Goal: Information Seeking & Learning: Compare options

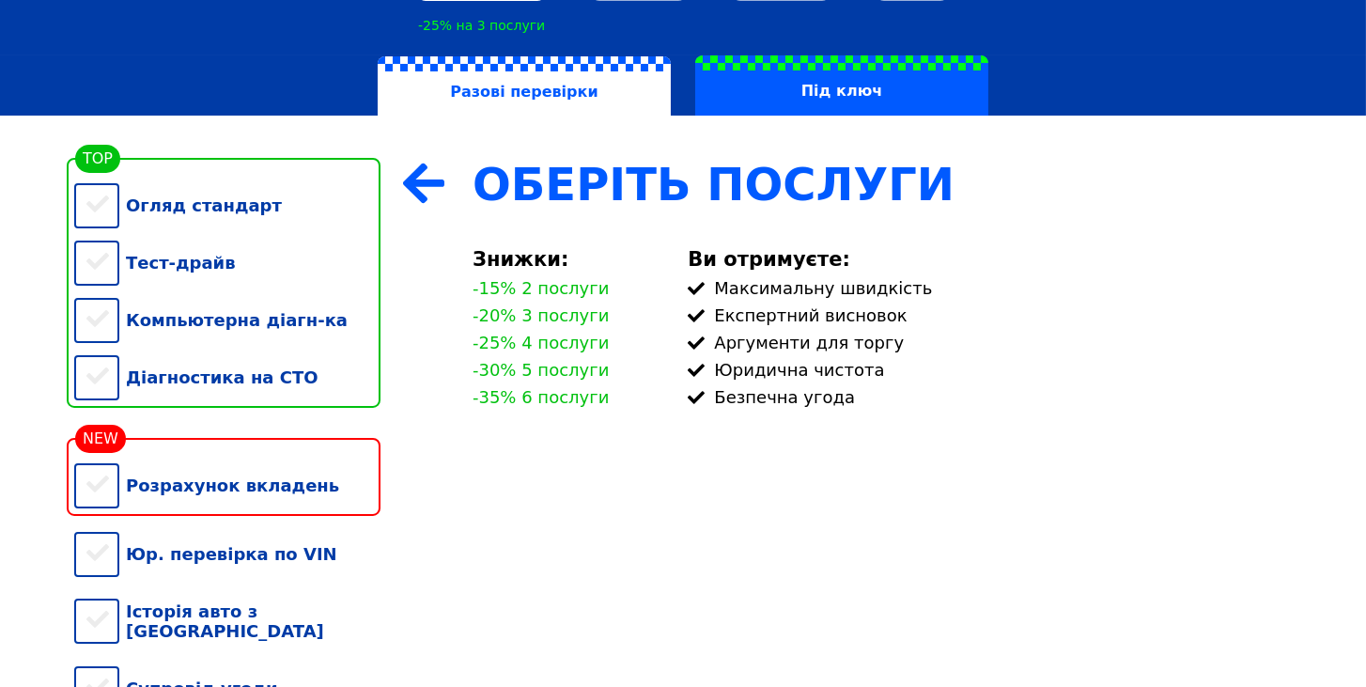
scroll to position [321, 0]
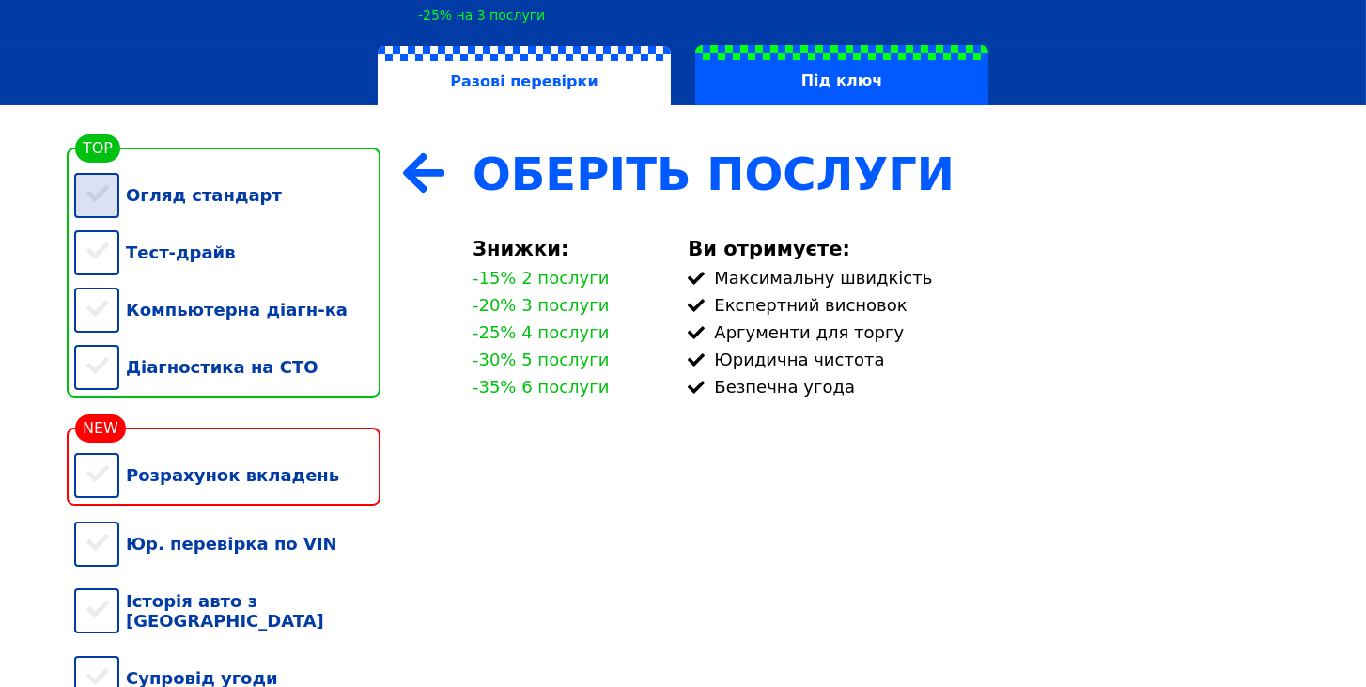
click at [94, 197] on div "Огляд стандарт" at bounding box center [227, 194] width 306 height 57
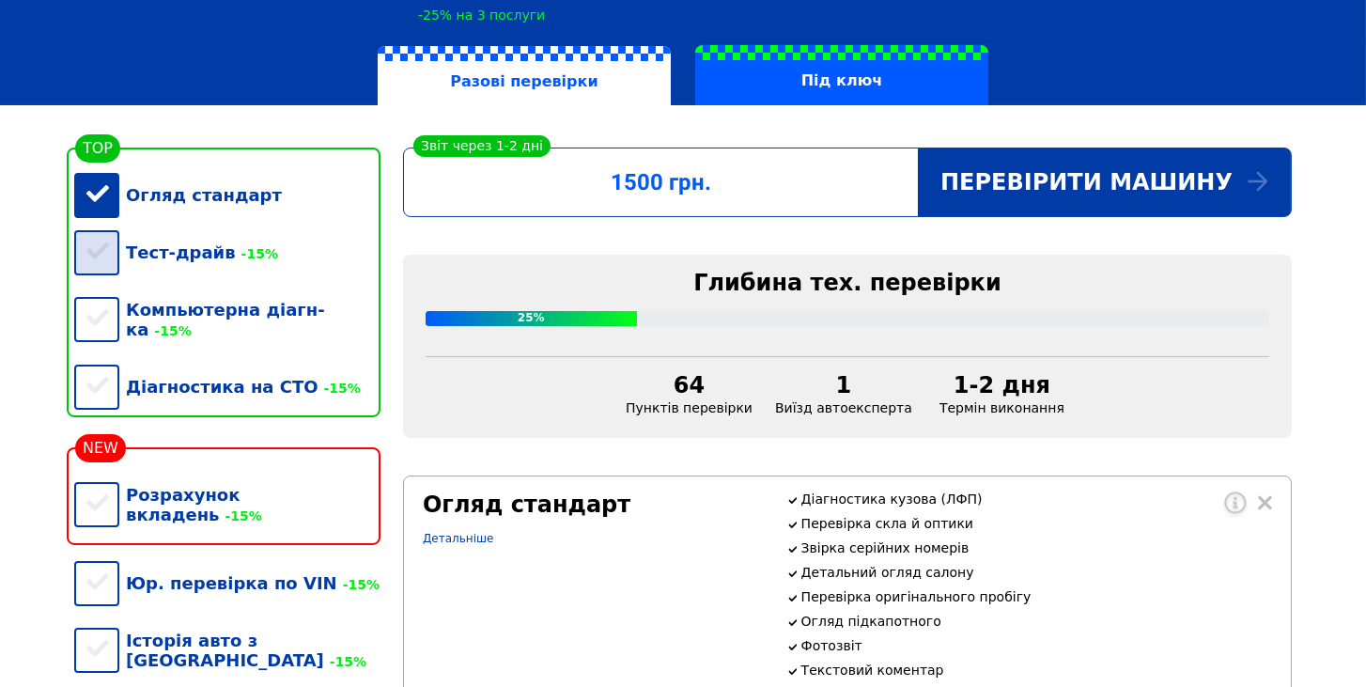
click at [104, 259] on div "Тест-драйв -15%" at bounding box center [227, 252] width 306 height 57
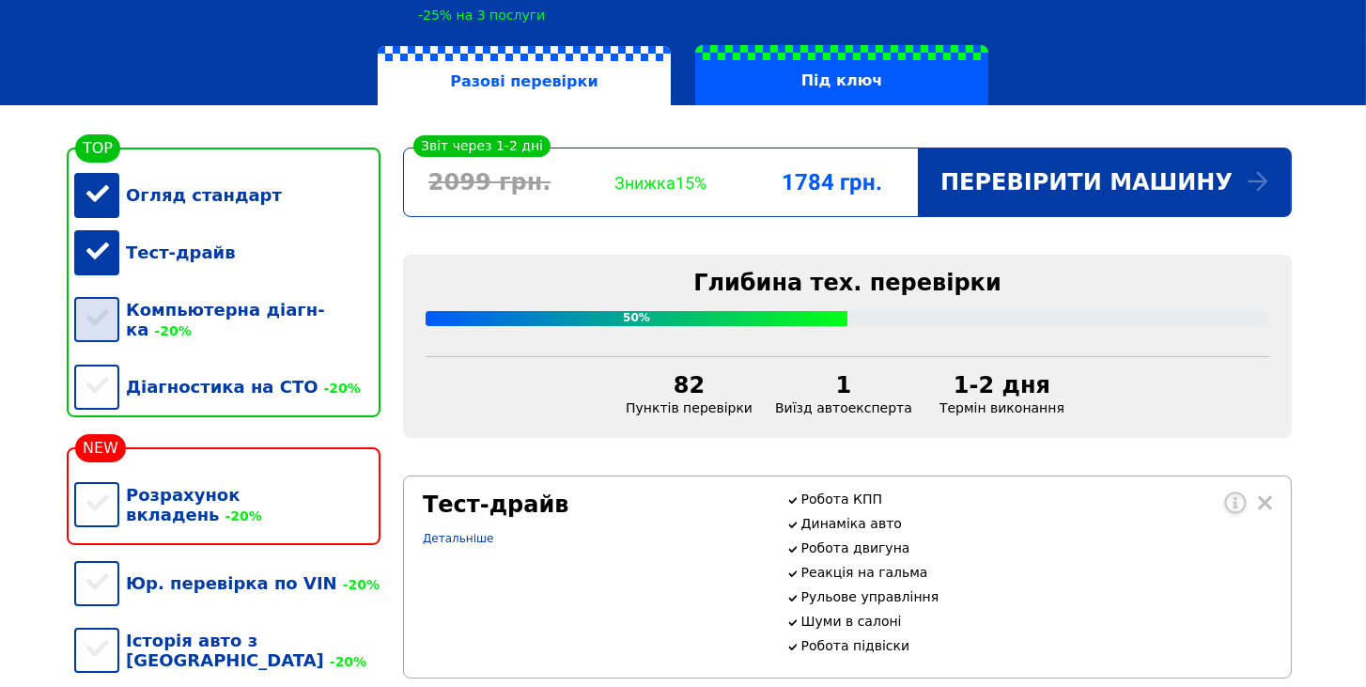
click at [107, 319] on div "Компьютерна діагн-ка -20%" at bounding box center [227, 319] width 306 height 77
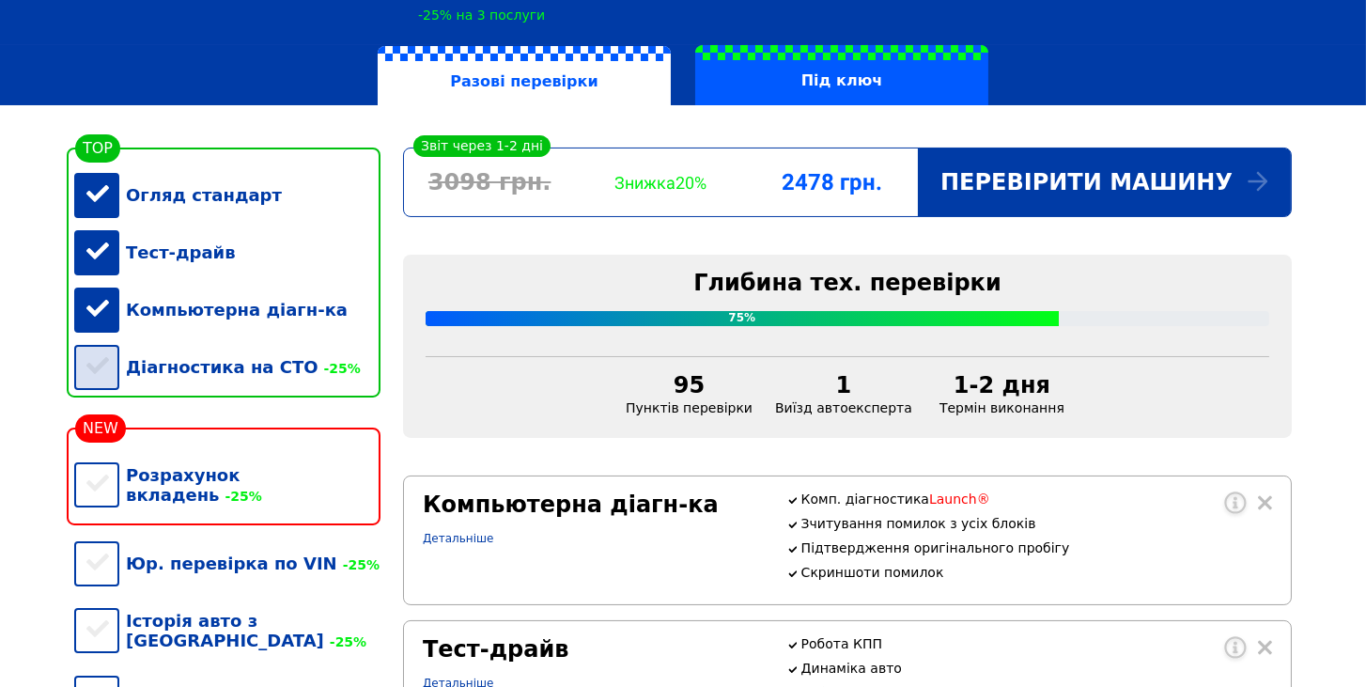
click at [101, 382] on div "Діагностика на СТО -25%" at bounding box center [227, 366] width 306 height 57
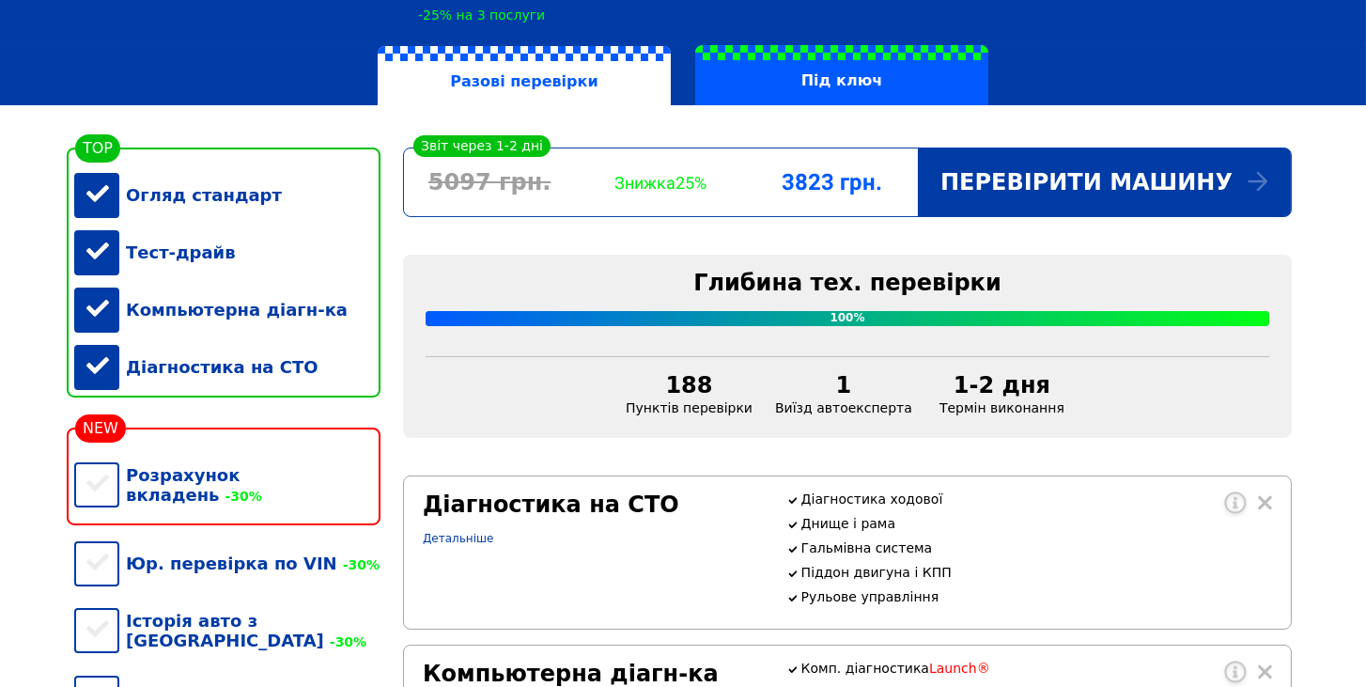
click at [97, 389] on div "Діагностика на СТО" at bounding box center [227, 366] width 306 height 57
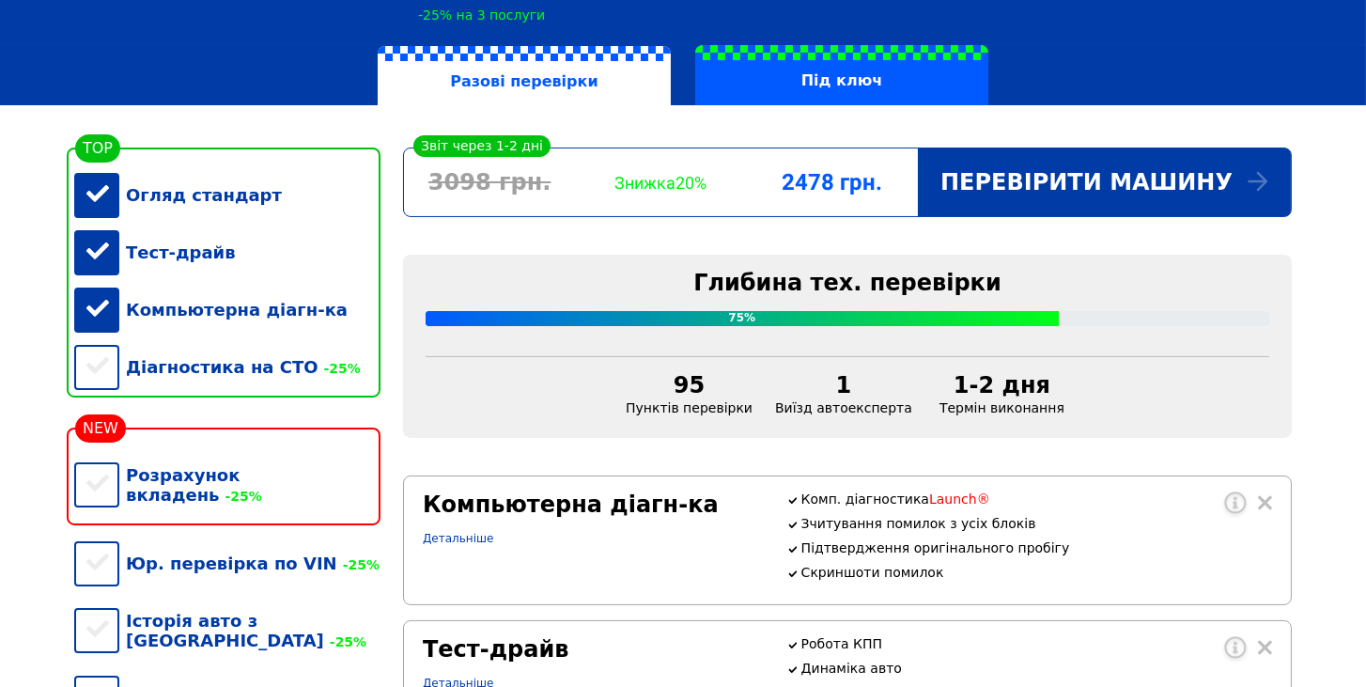
click at [87, 260] on div "Тест-драйв" at bounding box center [227, 252] width 306 height 57
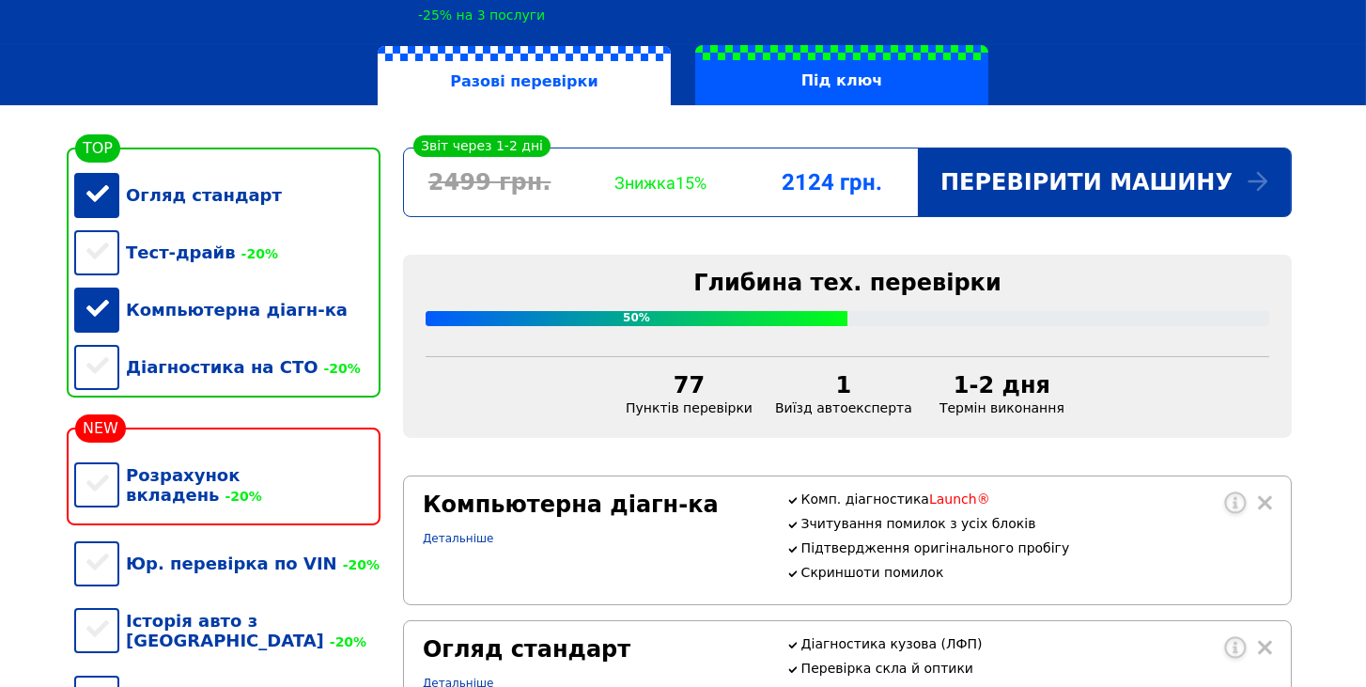
click at [99, 318] on div "Компьютерна діагн-ка" at bounding box center [227, 309] width 306 height 57
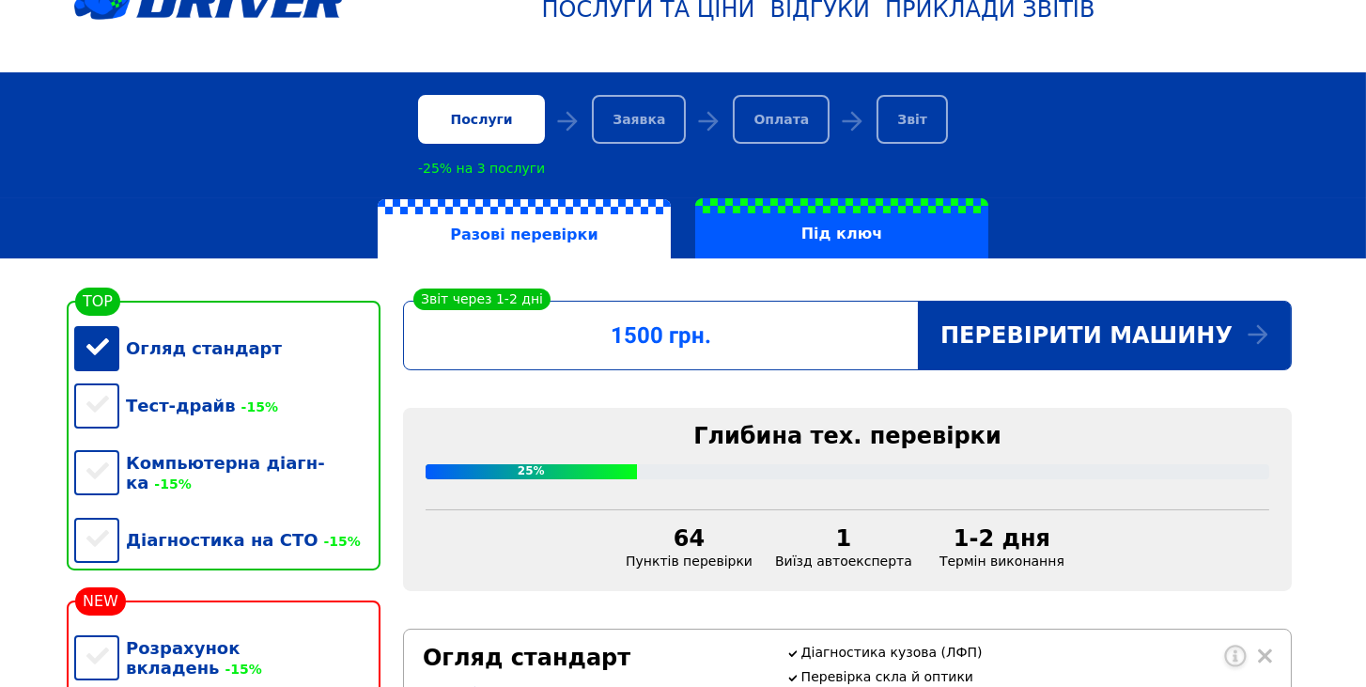
scroll to position [214, 0]
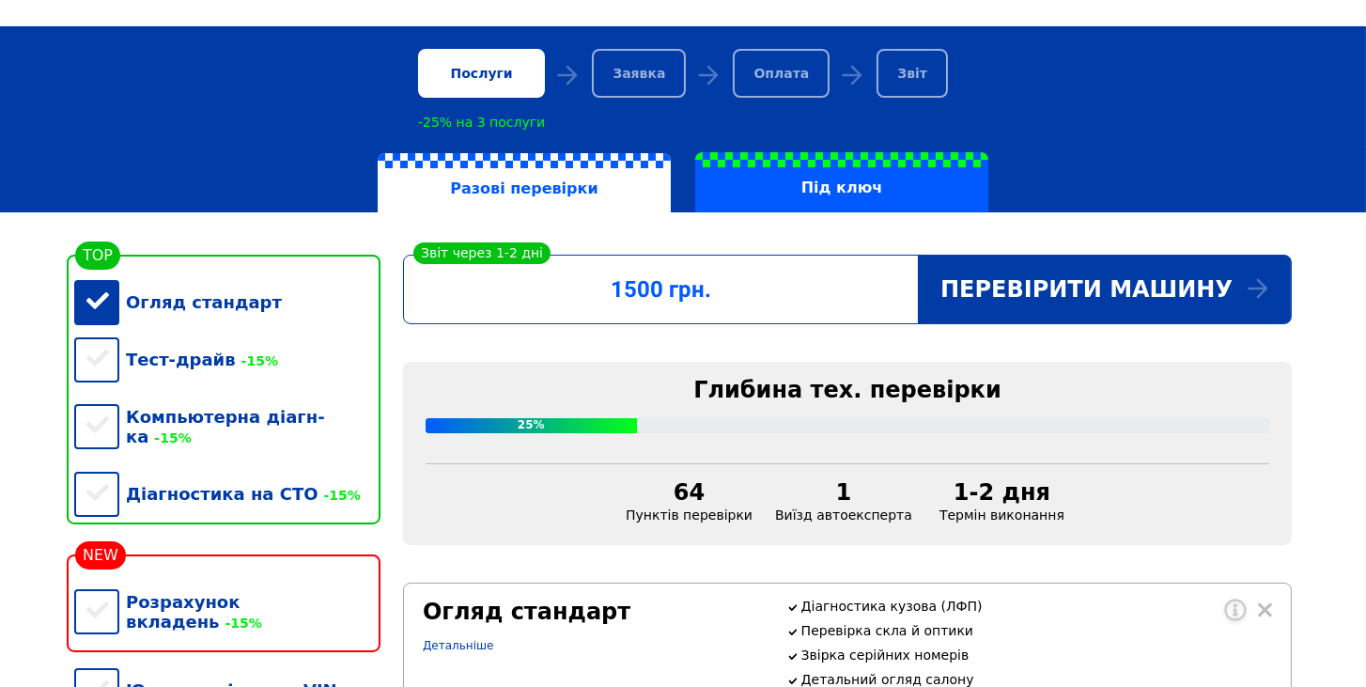
click at [228, 311] on div "Огляд стандарт" at bounding box center [227, 301] width 306 height 57
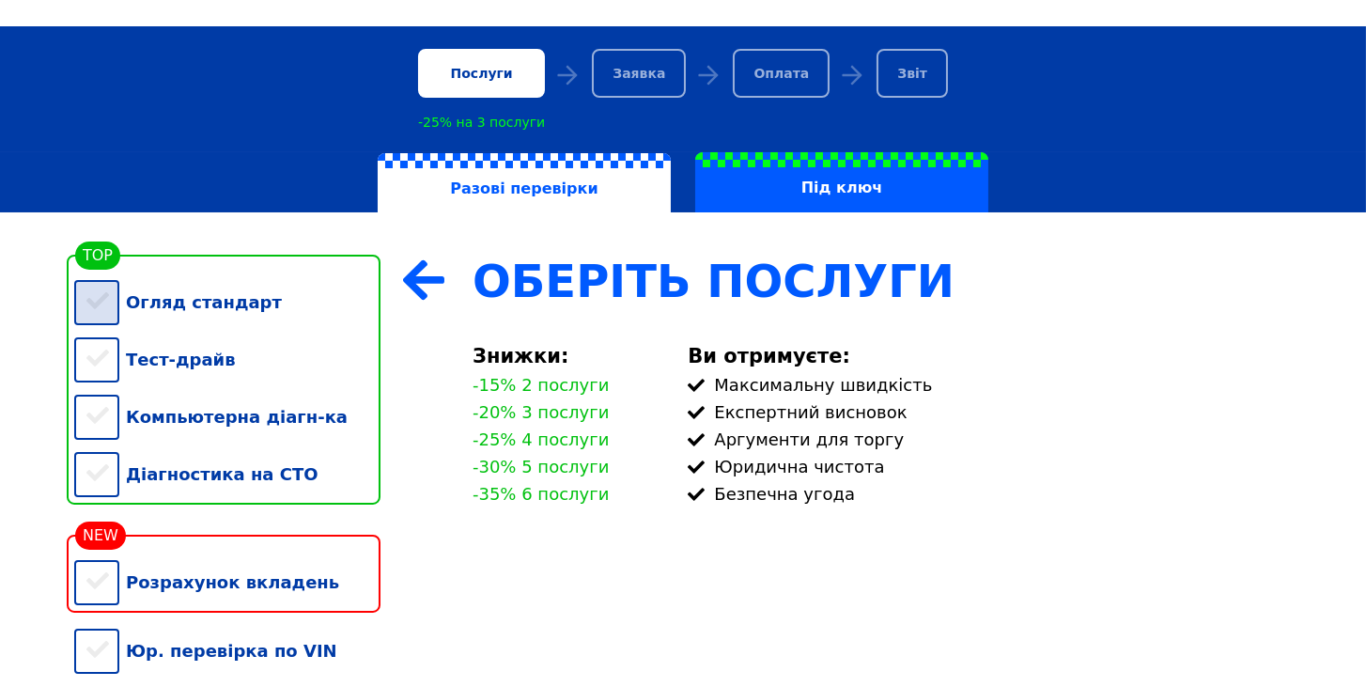
click at [228, 312] on div "Огляд стандарт" at bounding box center [227, 301] width 306 height 57
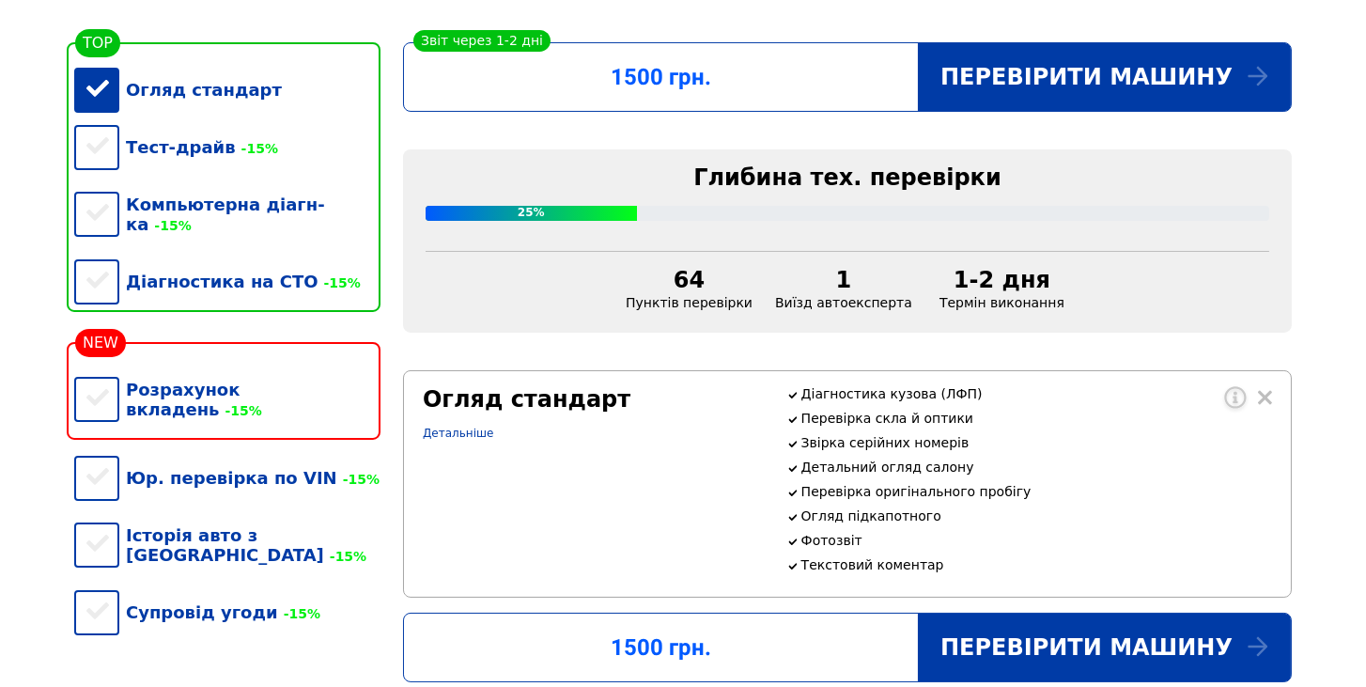
scroll to position [429, 0]
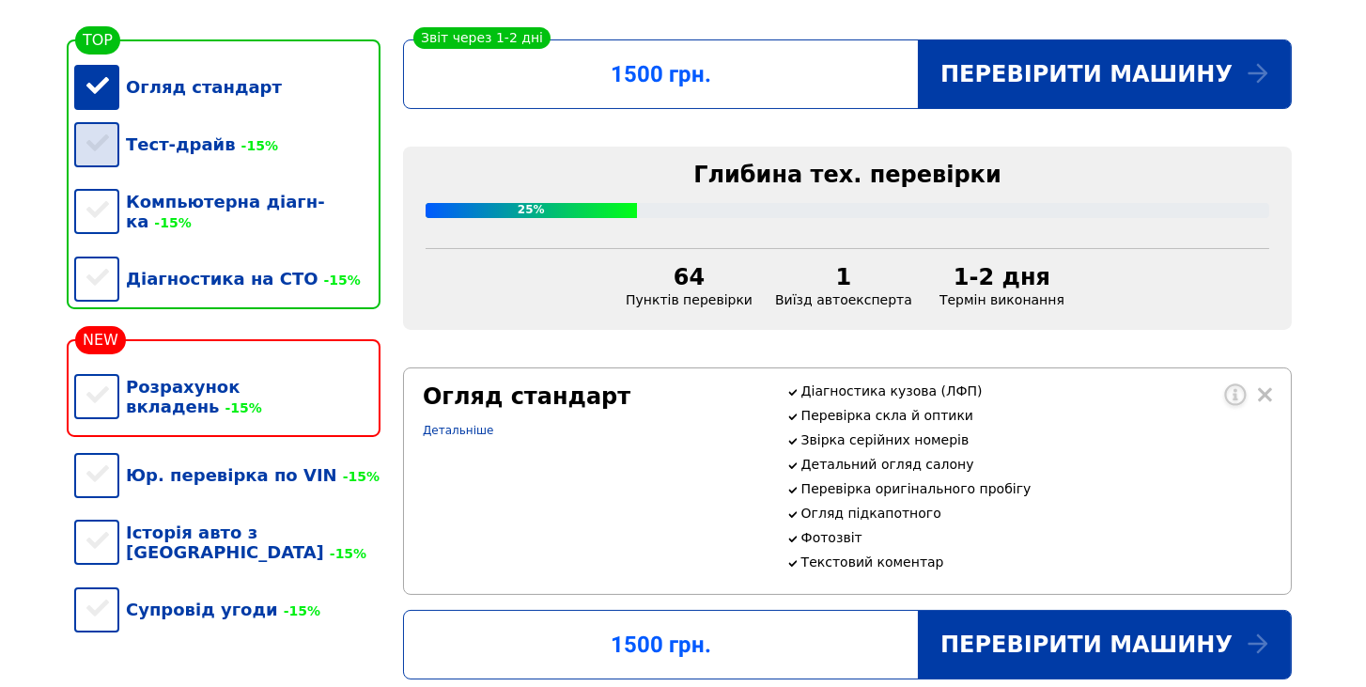
click at [93, 153] on div "Тест-драйв -15%" at bounding box center [227, 144] width 306 height 57
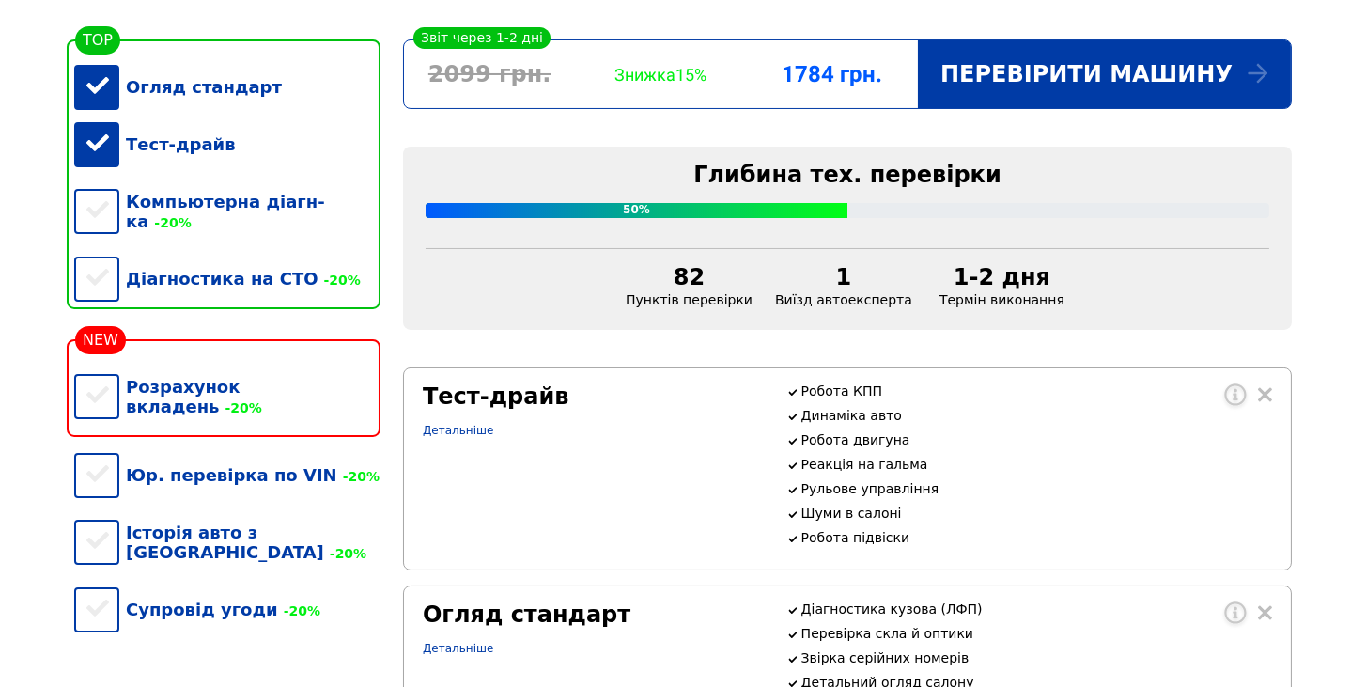
click at [93, 153] on div "Тест-драйв" at bounding box center [227, 144] width 306 height 57
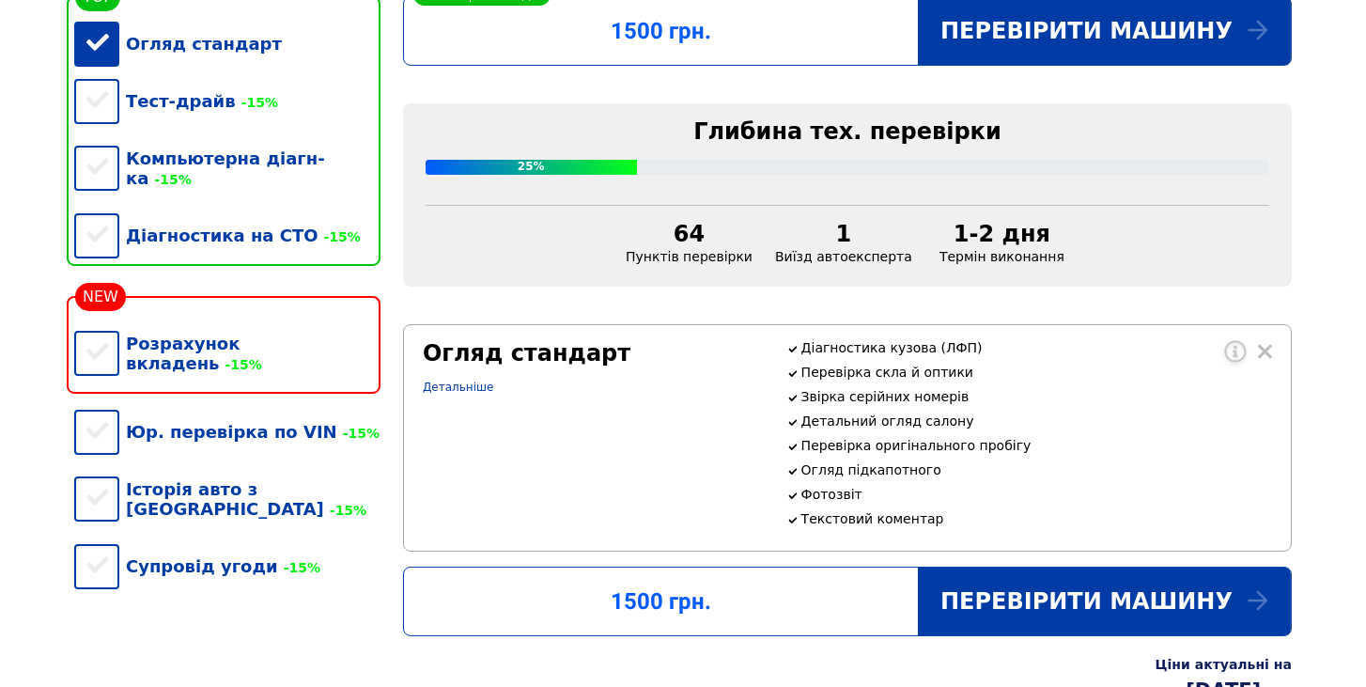
scroll to position [483, 0]
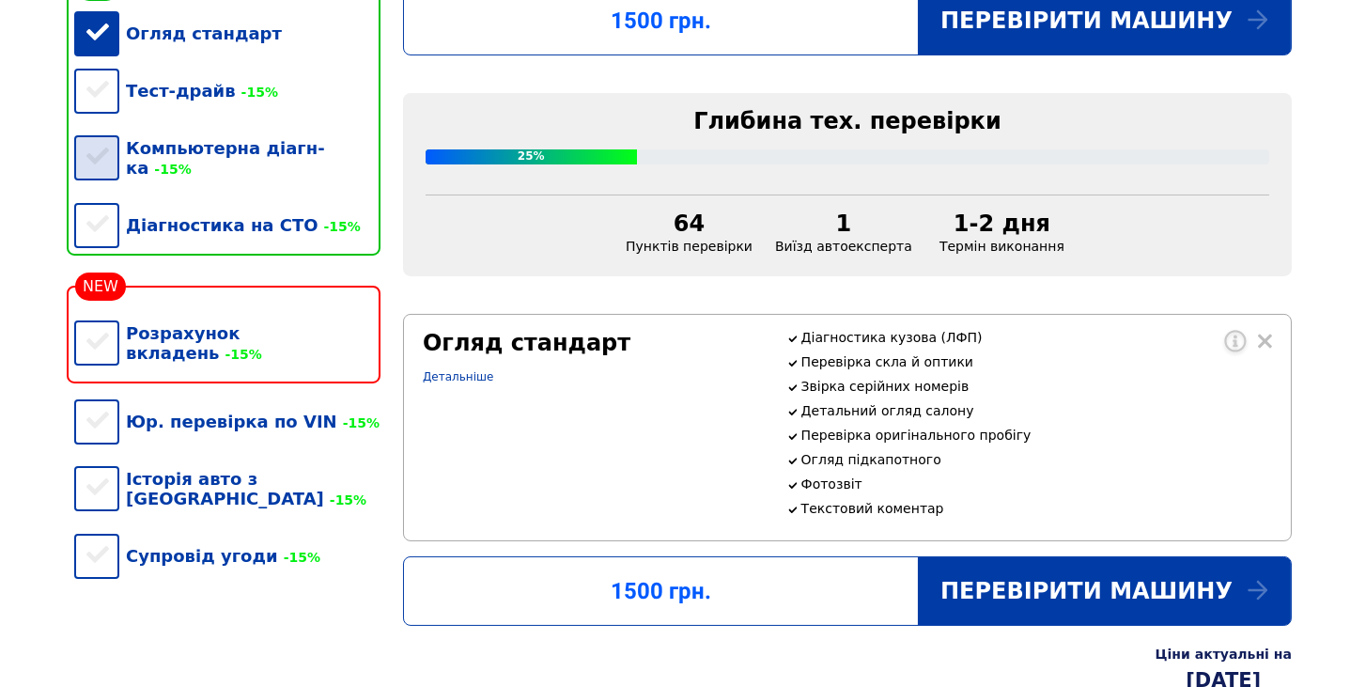
click at [101, 159] on div "Компьютерна діагн-ка -15%" at bounding box center [227, 157] width 306 height 77
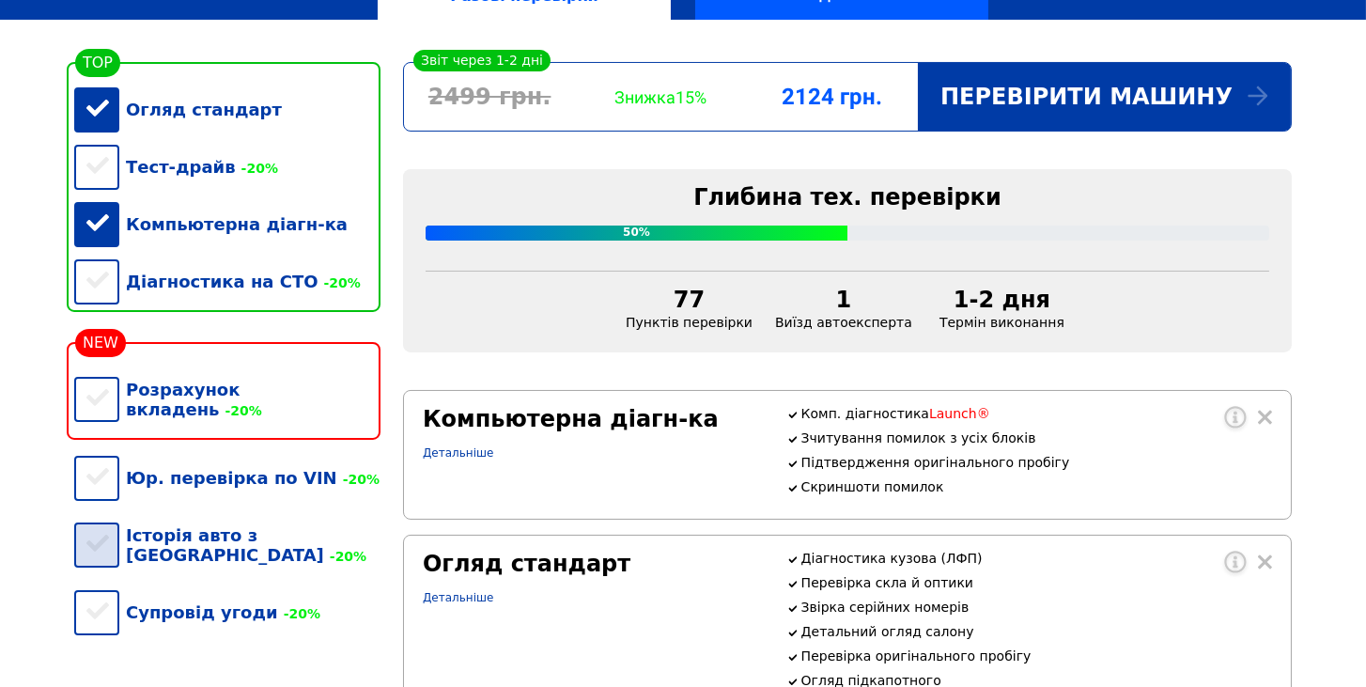
scroll to position [368, 0]
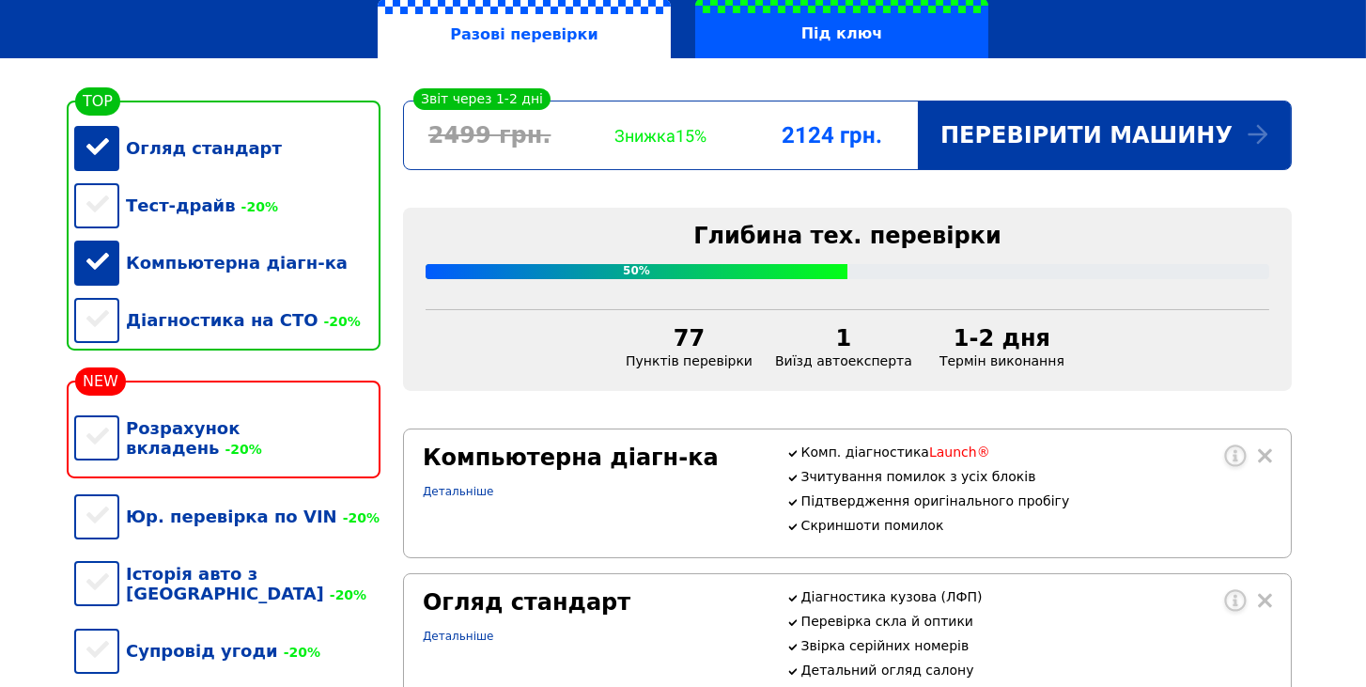
click at [105, 155] on div "Огляд стандарт" at bounding box center [227, 147] width 306 height 57
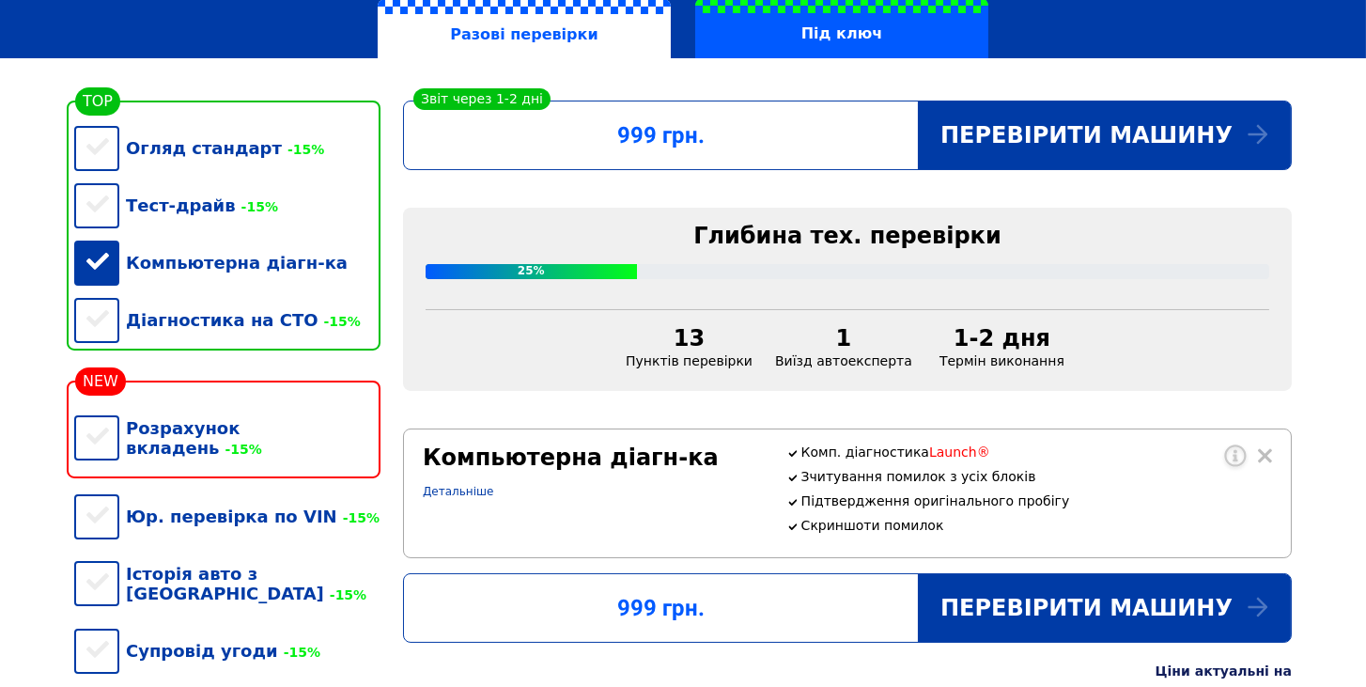
click at [102, 271] on div "Компьютерна діагн-ка" at bounding box center [227, 262] width 306 height 57
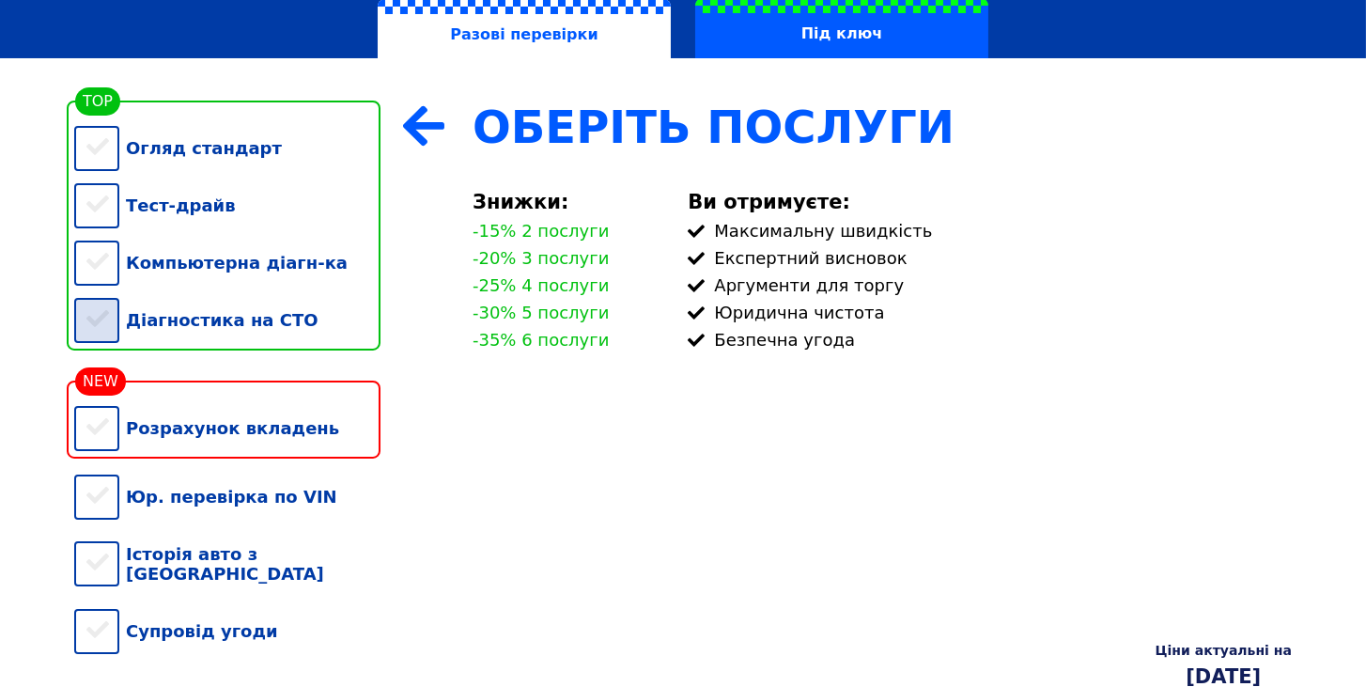
click at [94, 338] on div "Діагностика на СТО" at bounding box center [227, 319] width 306 height 57
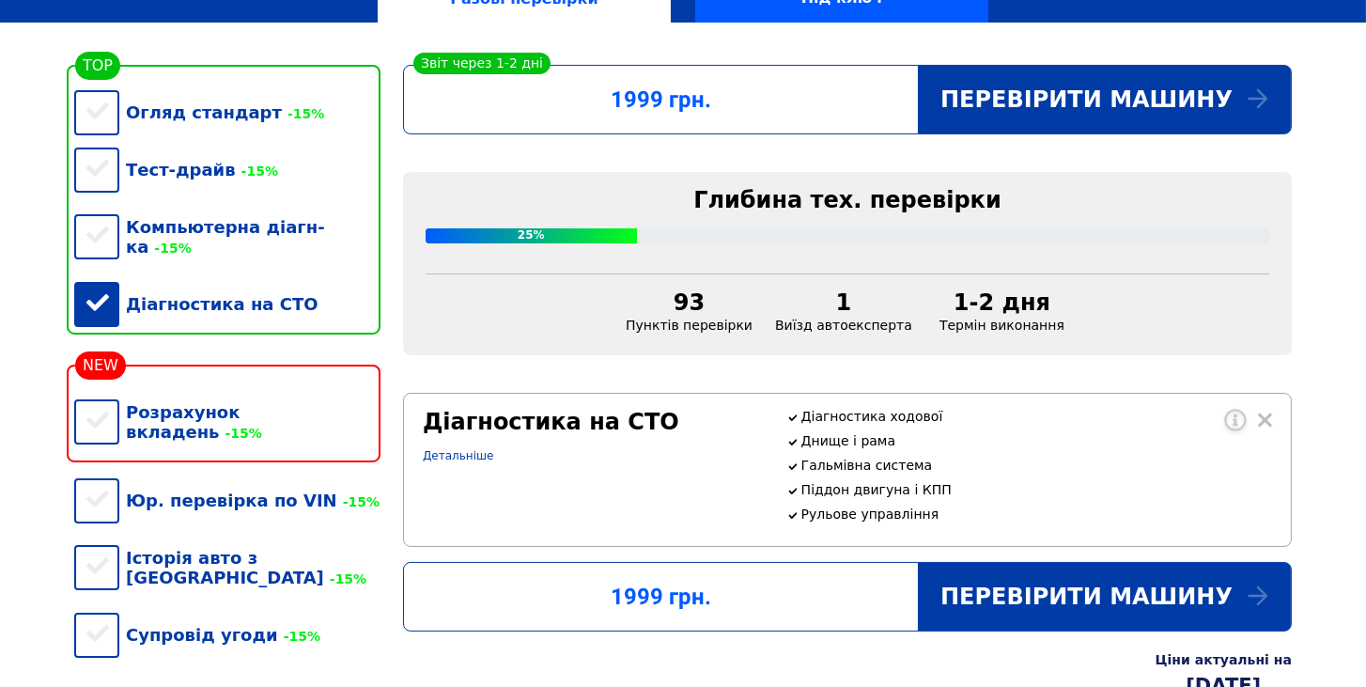
scroll to position [476, 0]
